Goal: Find specific page/section: Find specific page/section

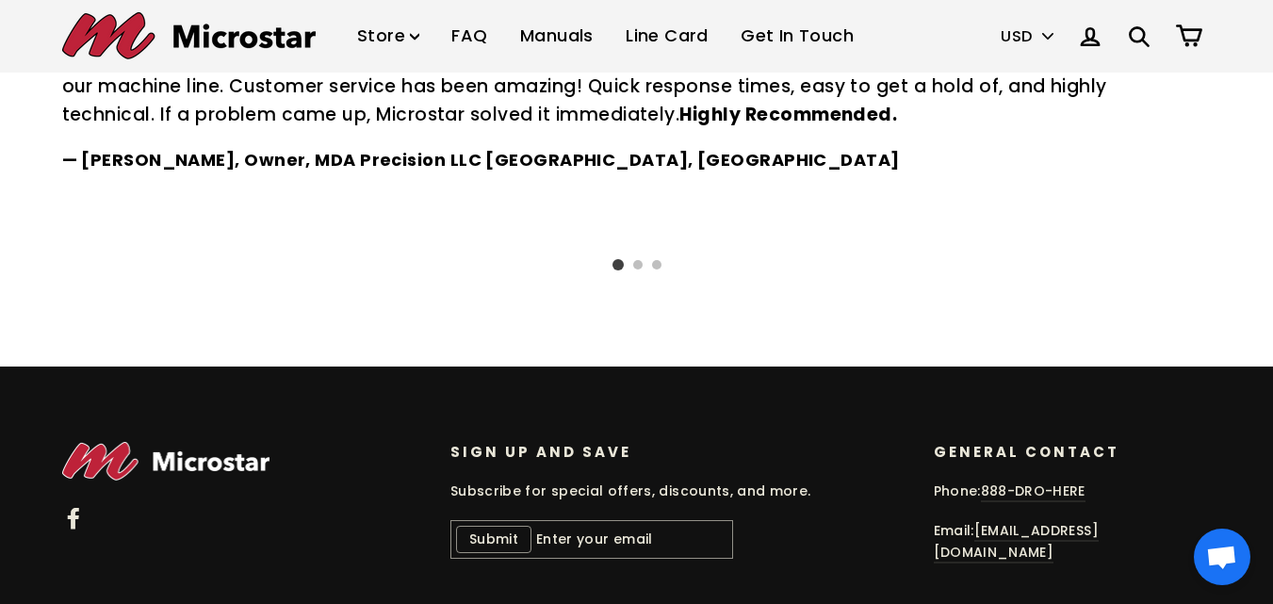
scroll to position [2788, 0]
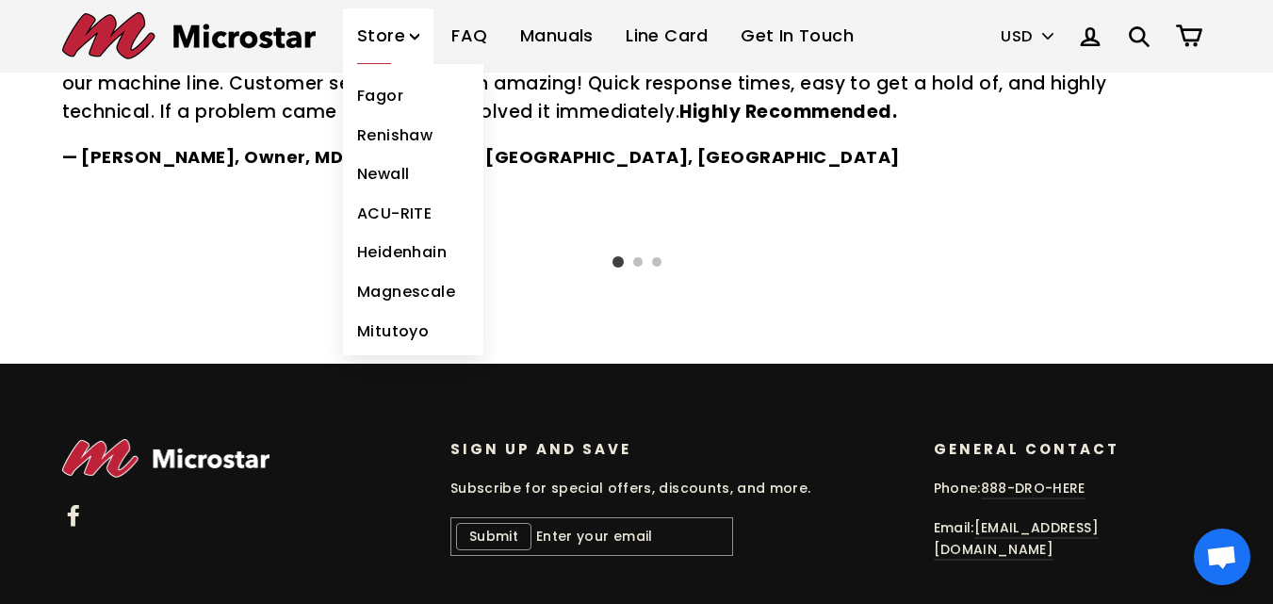
click at [353, 83] on link "Fagor" at bounding box center [413, 96] width 140 height 40
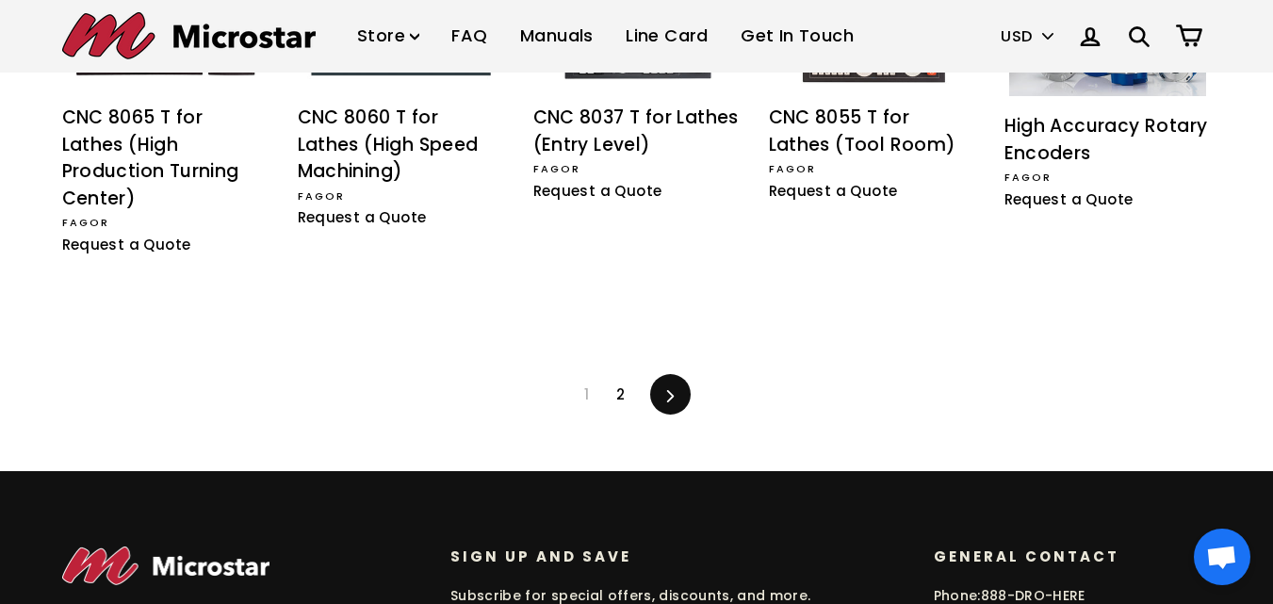
scroll to position [1159, 0]
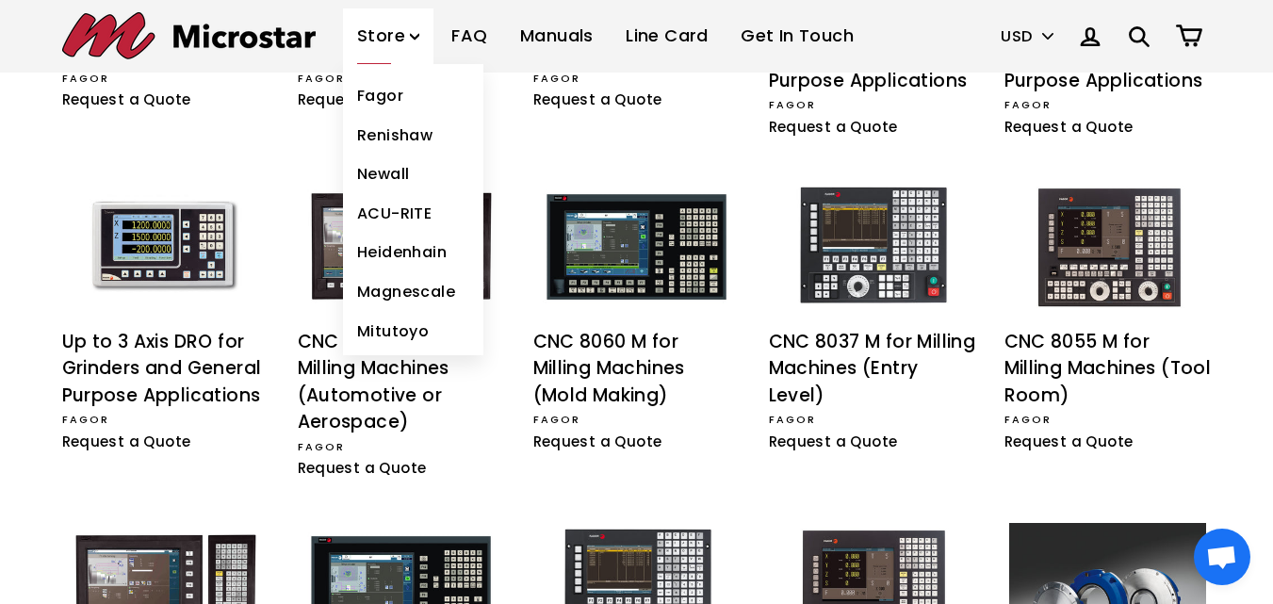
click at [374, 127] on link "Renishaw" at bounding box center [413, 136] width 140 height 40
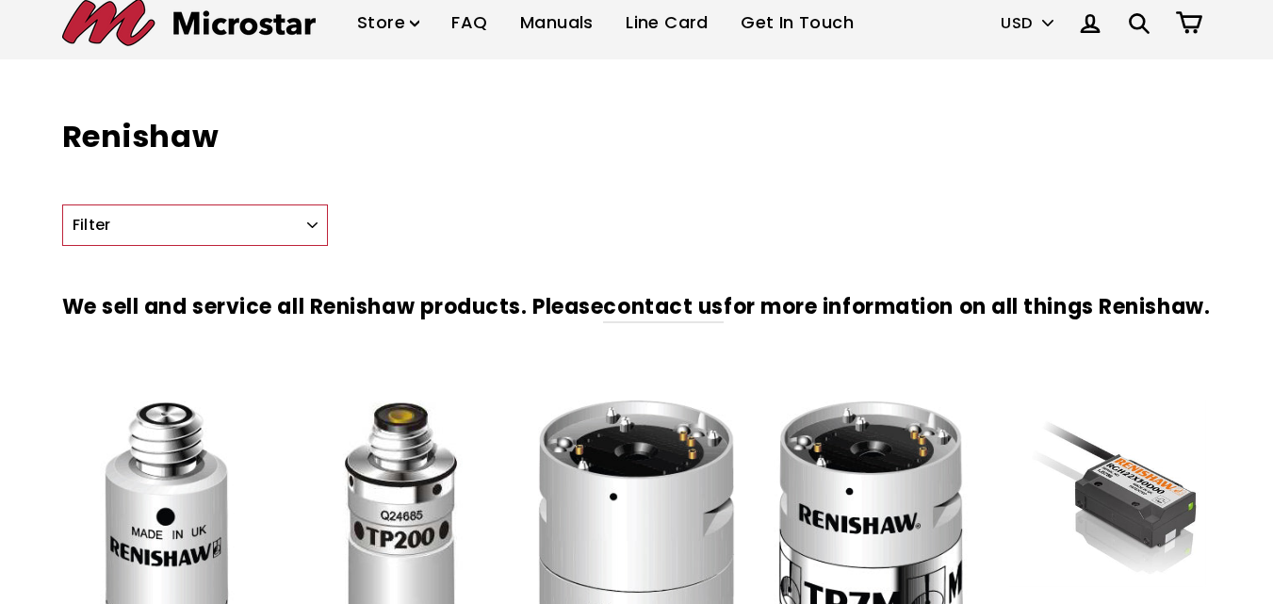
scroll to position [377, 0]
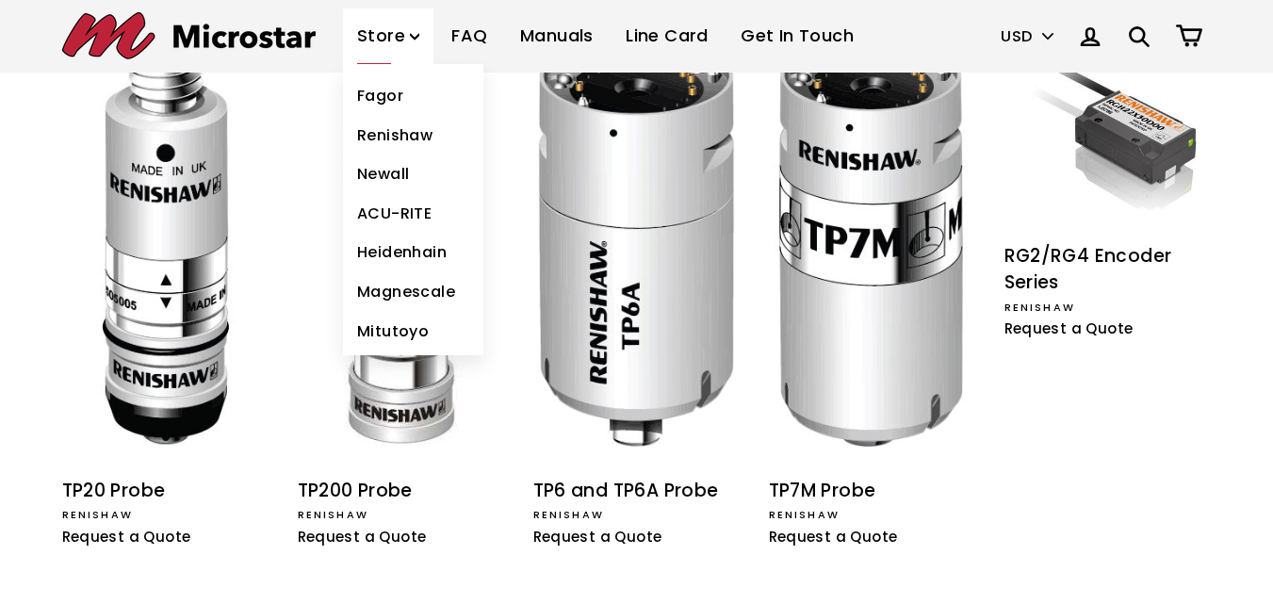
click at [362, 171] on link "Newall" at bounding box center [413, 174] width 140 height 40
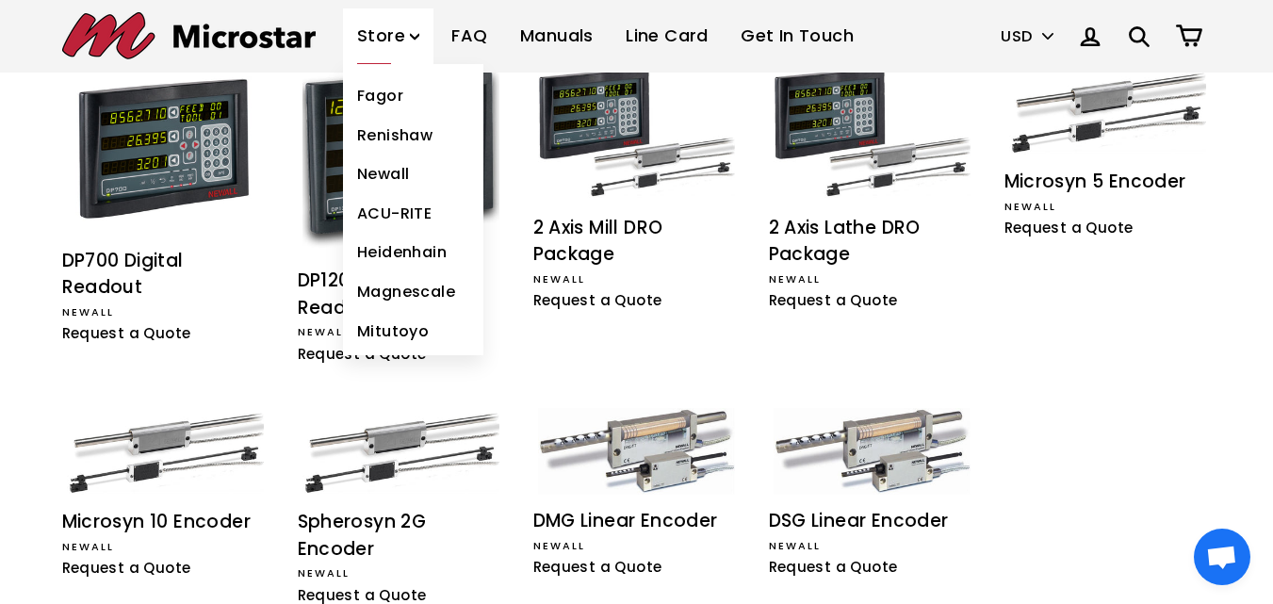
scroll to position [412, 0]
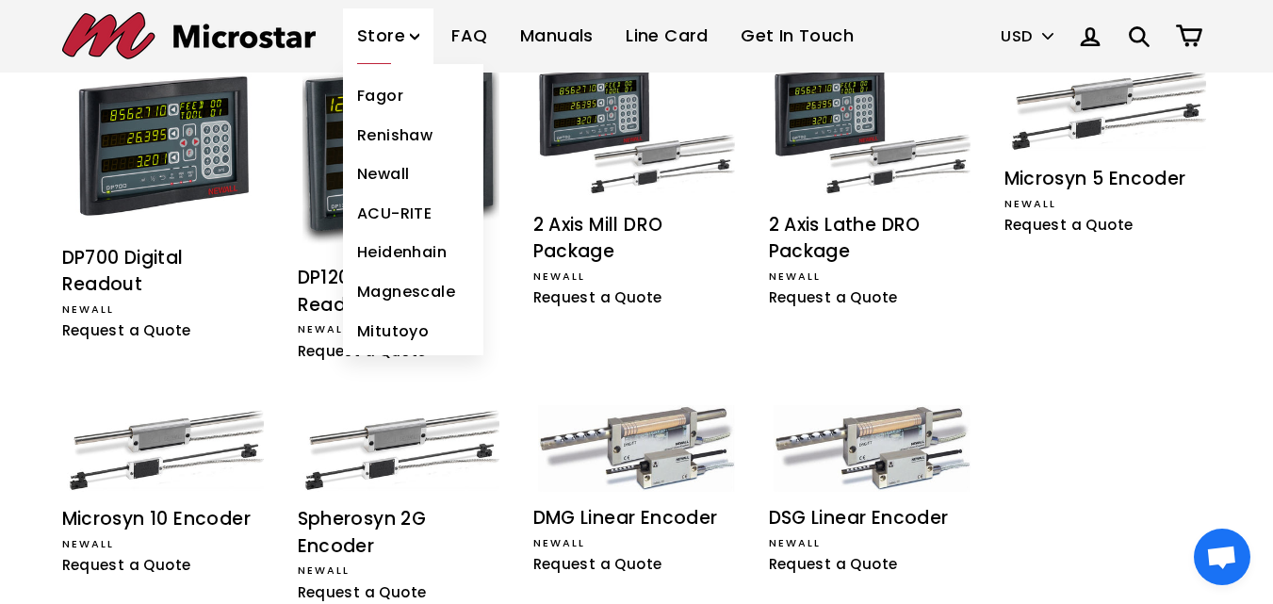
click at [364, 253] on link "Heidenhain" at bounding box center [413, 253] width 140 height 40
